Goal: Transaction & Acquisition: Purchase product/service

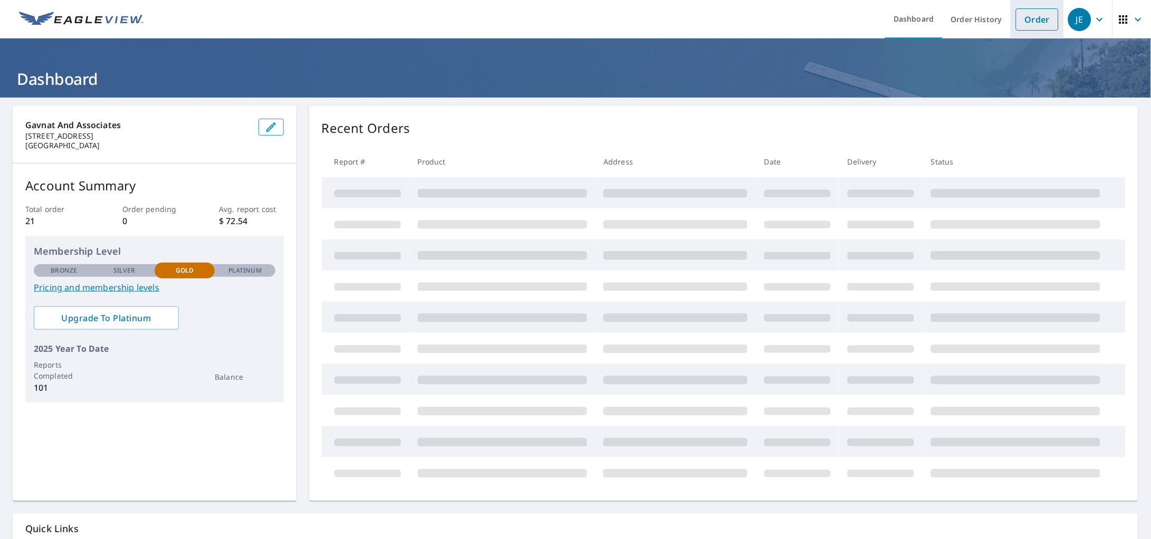
click at [1031, 15] on link "Order" at bounding box center [1037, 19] width 43 height 22
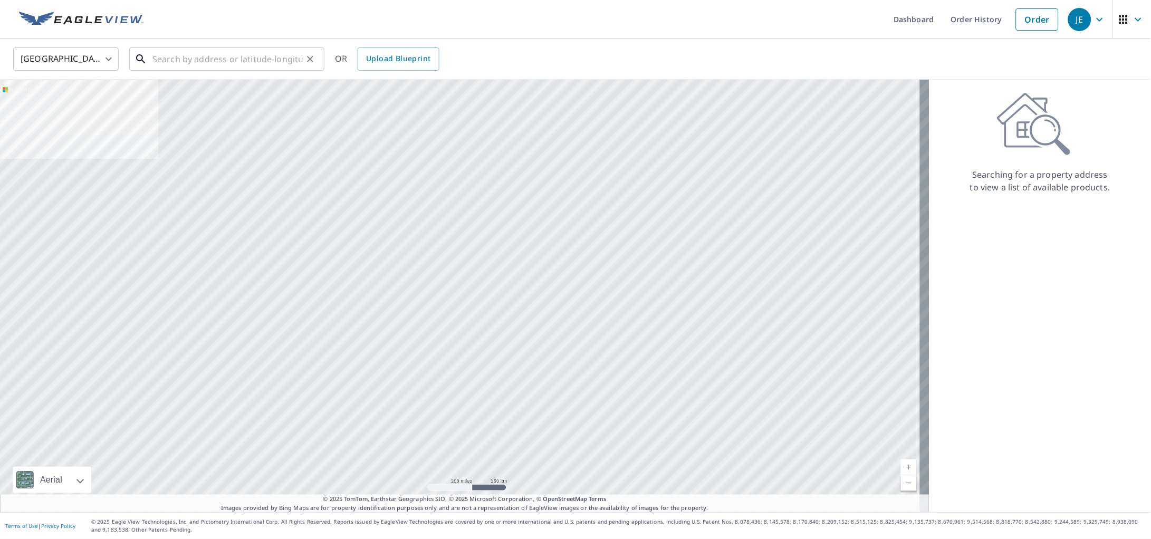
click at [188, 56] on input "text" at bounding box center [227, 59] width 150 height 30
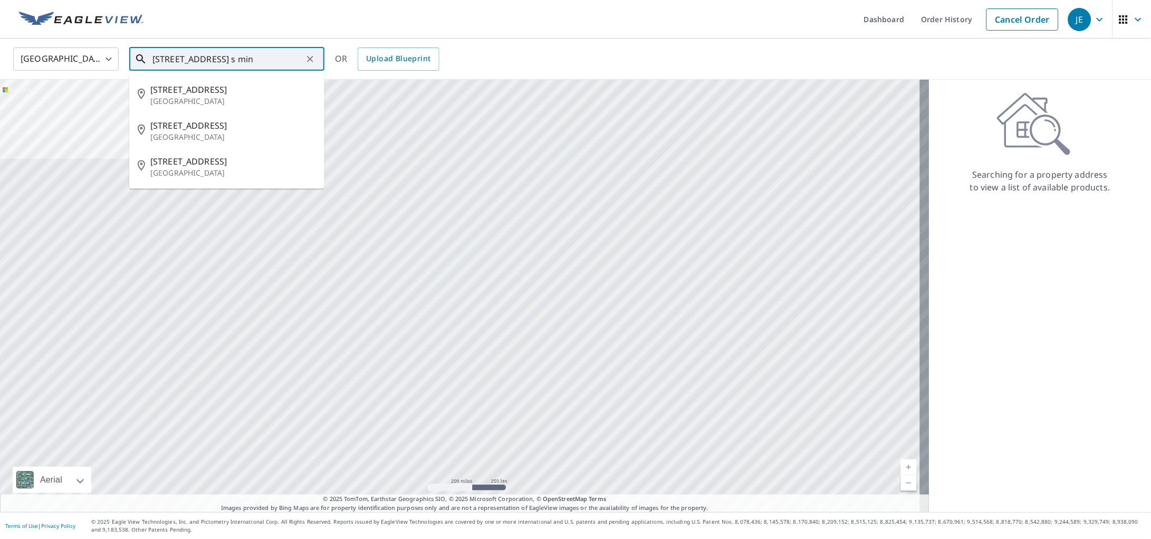
drag, startPoint x: 230, startPoint y: 57, endPoint x: 173, endPoint y: 57, distance: 56.4
click at [173, 57] on input "[STREET_ADDRESS] s min" at bounding box center [227, 59] width 150 height 30
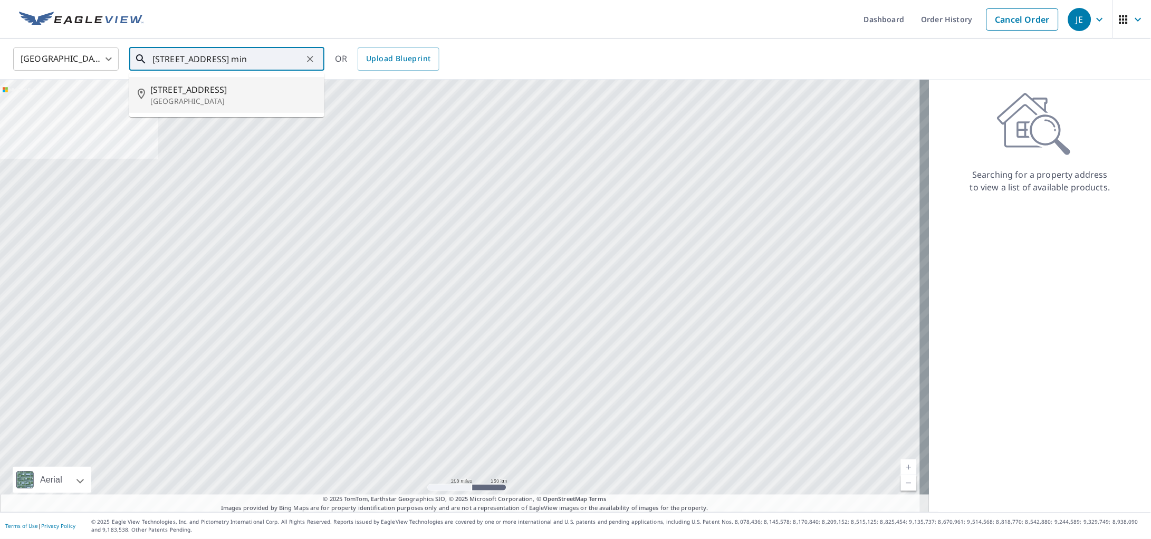
click at [214, 91] on span "[STREET_ADDRESS]" at bounding box center [233, 89] width 166 height 13
type input "[STREET_ADDRESS]"
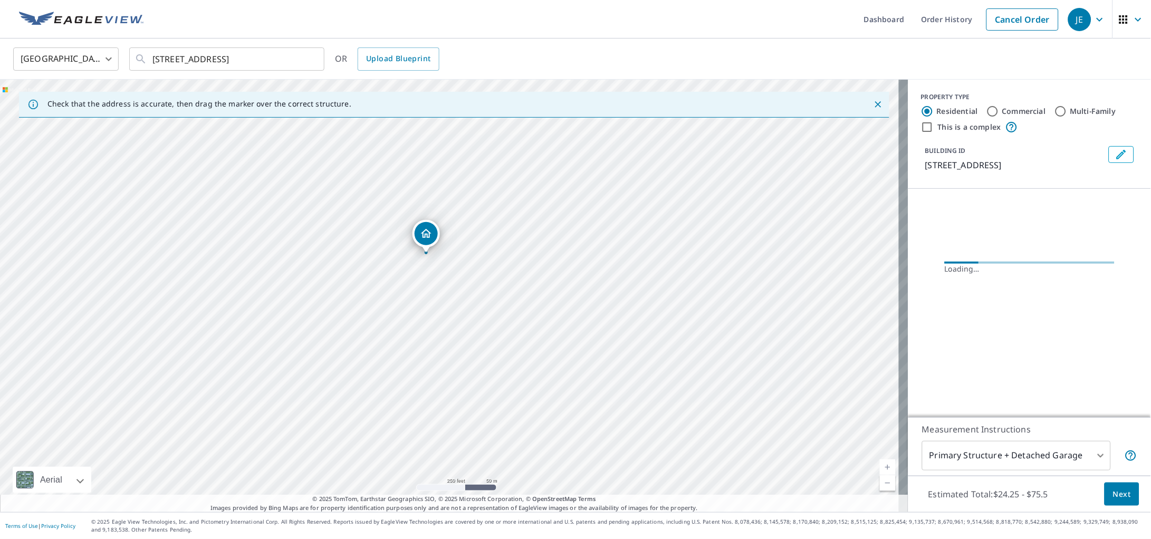
drag, startPoint x: 477, startPoint y: 343, endPoint x: 454, endPoint y: 302, distance: 47.2
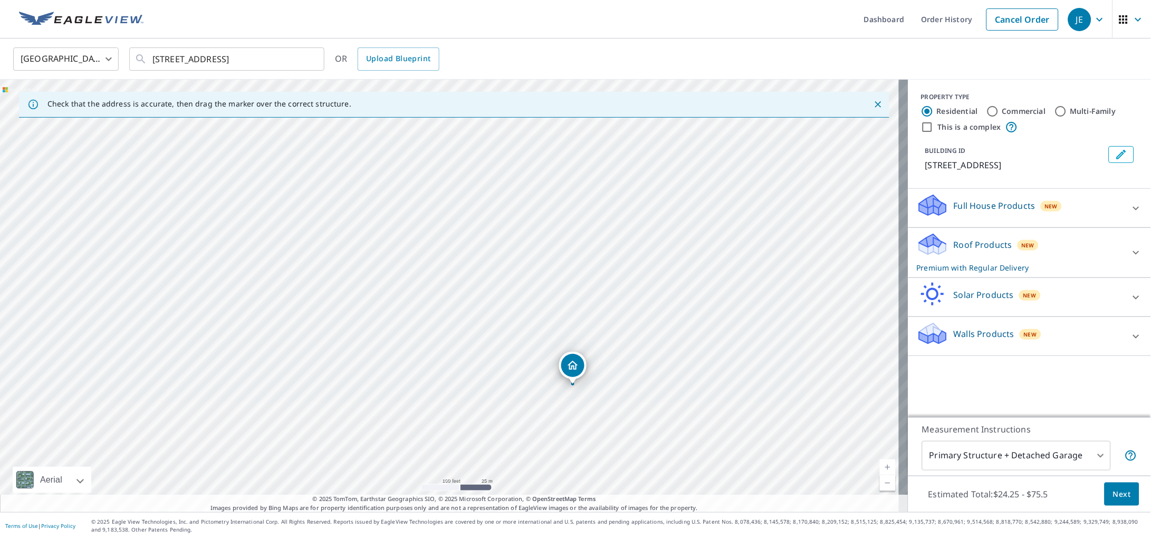
click at [987, 108] on input "Commercial" at bounding box center [992, 111] width 13 height 13
radio input "true"
type input "4"
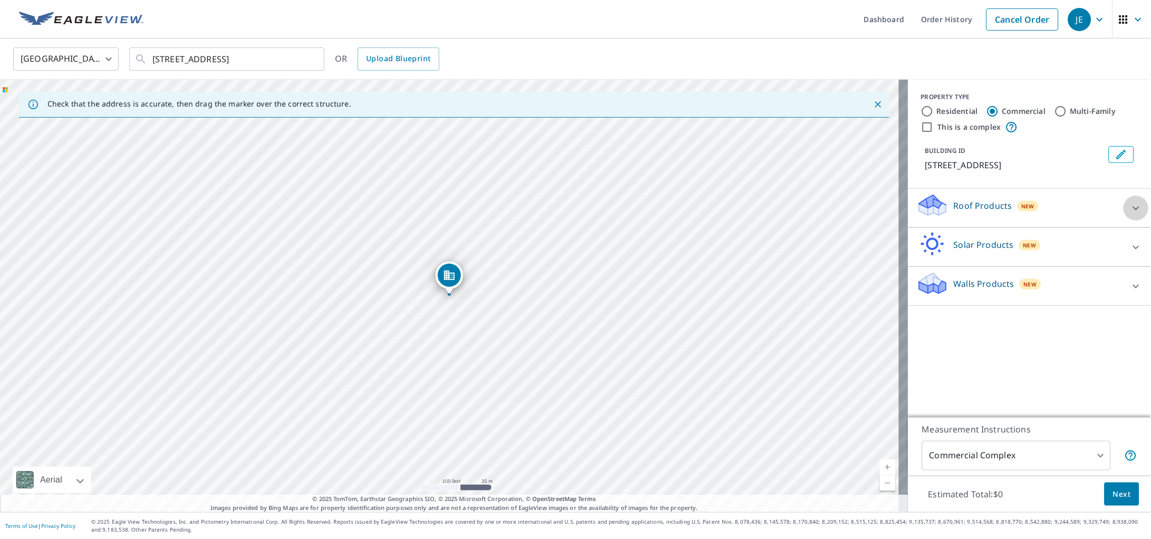
click at [1133, 207] on icon at bounding box center [1136, 208] width 6 height 4
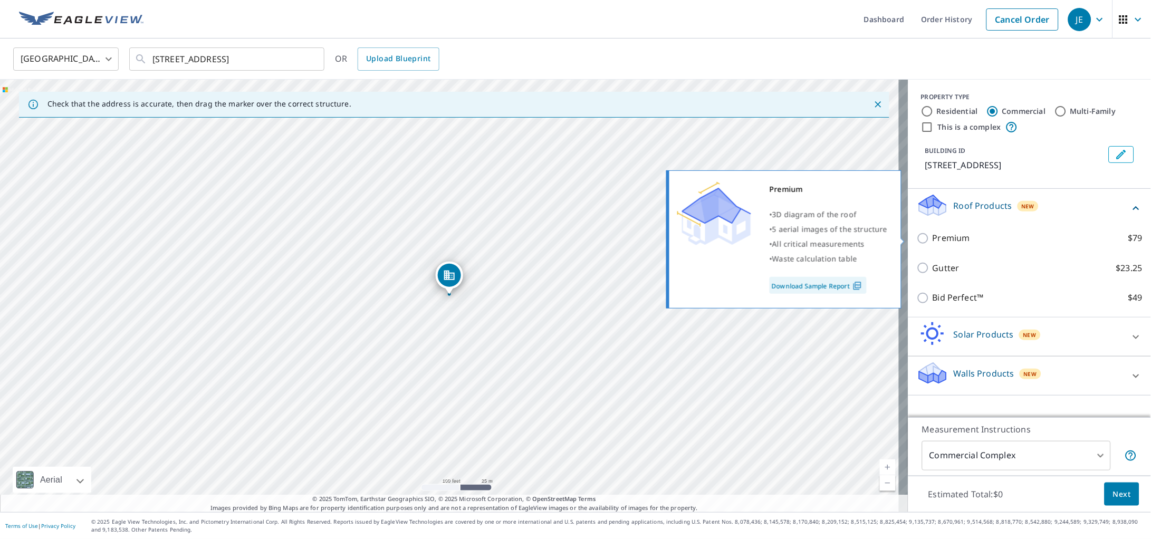
click at [916, 237] on input "Premium $79" at bounding box center [924, 238] width 16 height 13
checkbox input "true"
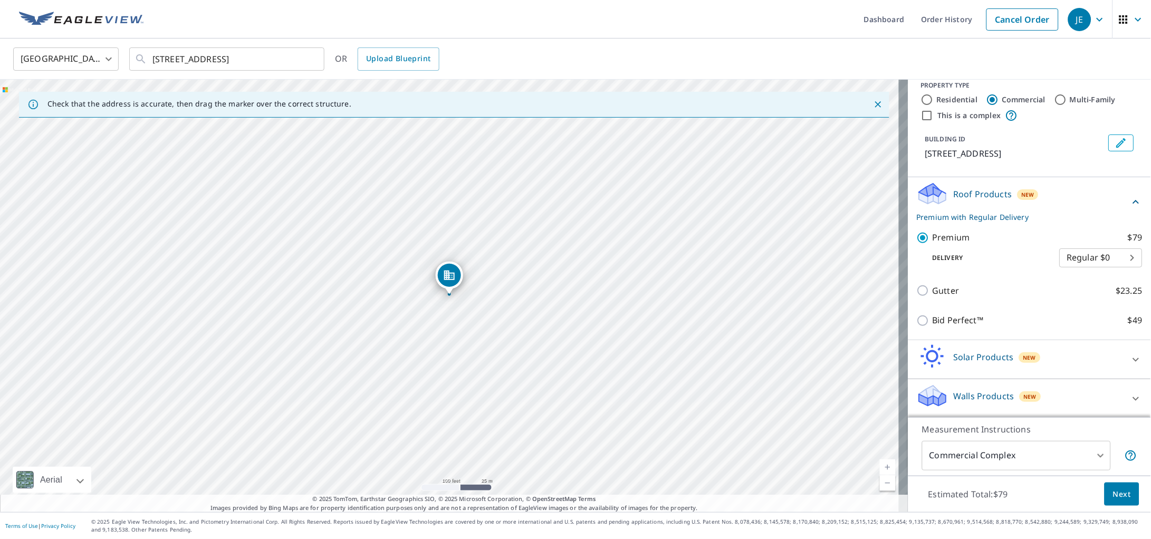
scroll to position [13, 0]
click at [1123, 390] on div at bounding box center [1135, 397] width 25 height 25
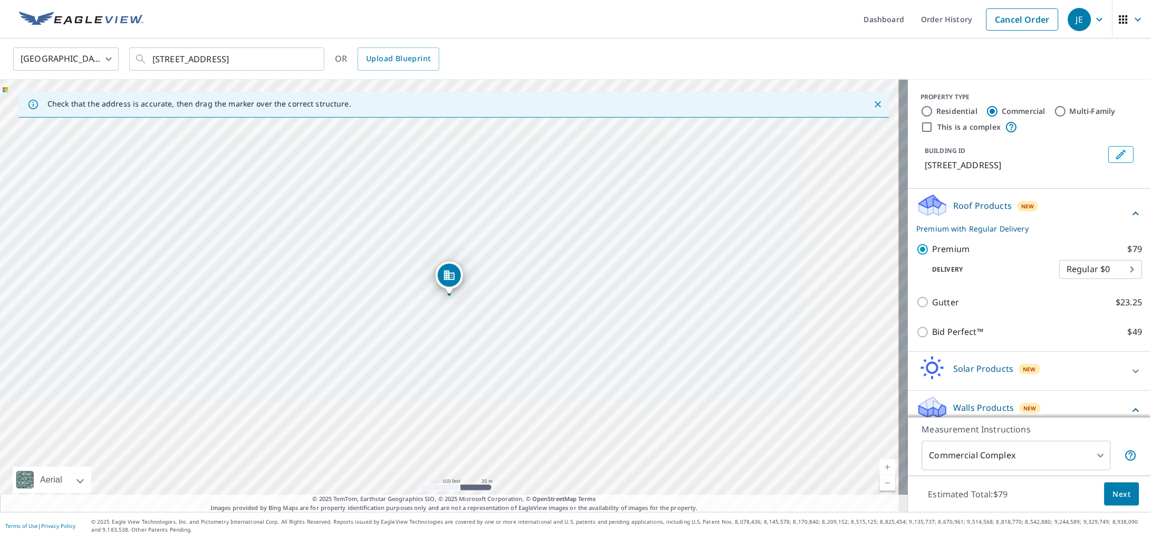
click at [1113, 498] on span "Next" at bounding box center [1122, 494] width 18 height 13
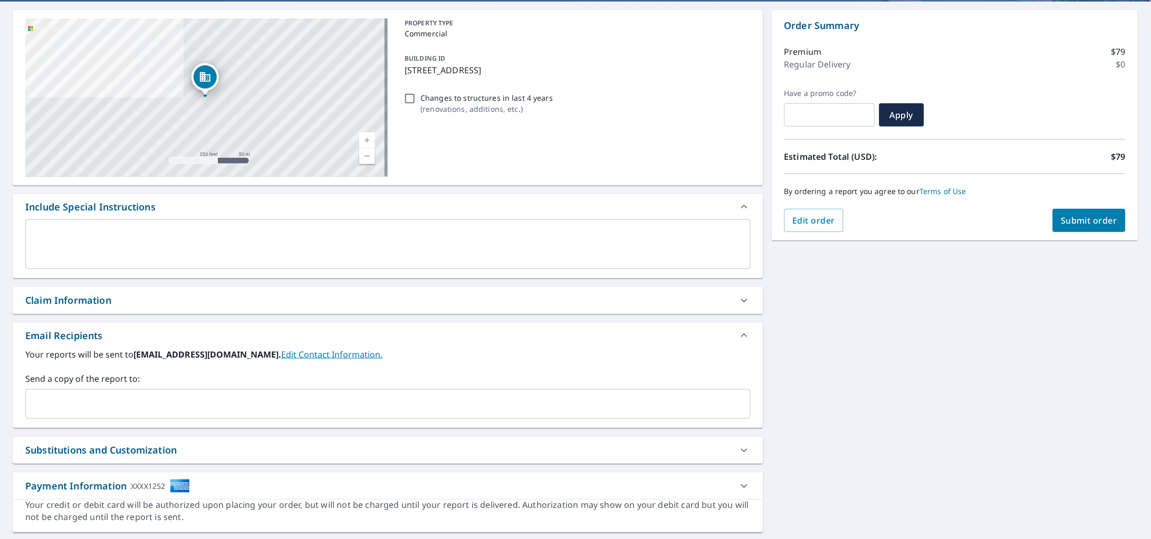
scroll to position [124, 0]
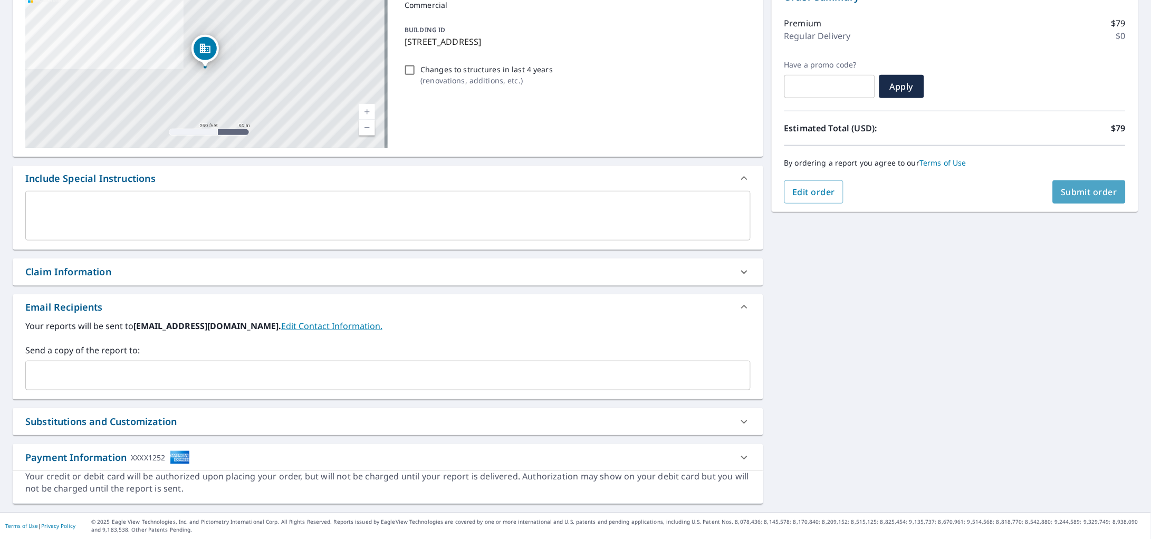
click at [1084, 195] on span "Submit order" at bounding box center [1089, 192] width 56 height 12
checkbox input "true"
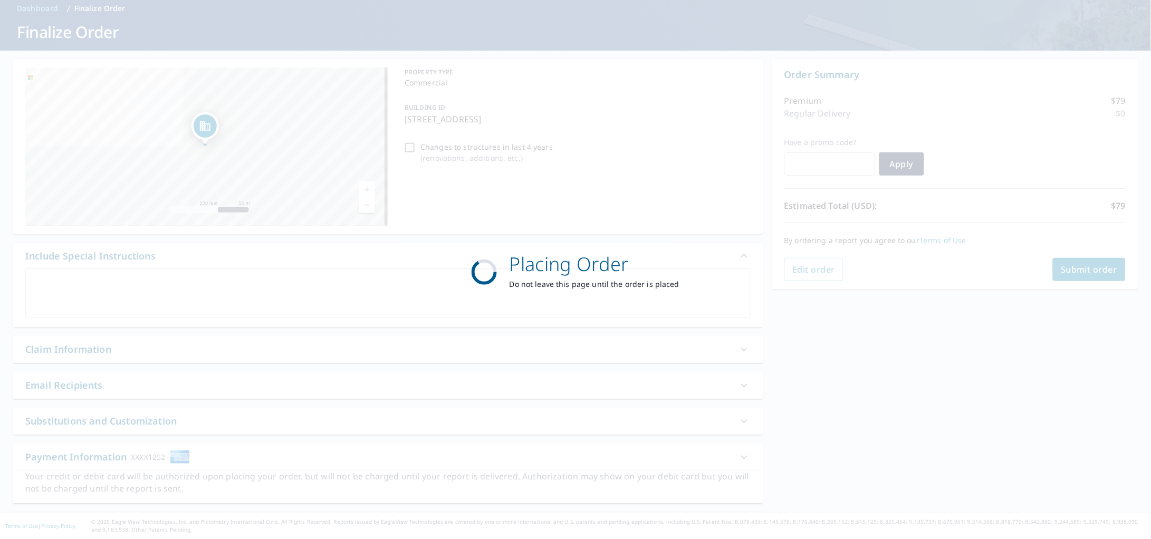
scroll to position [46, 0]
